Goal: Task Accomplishment & Management: Manage account settings

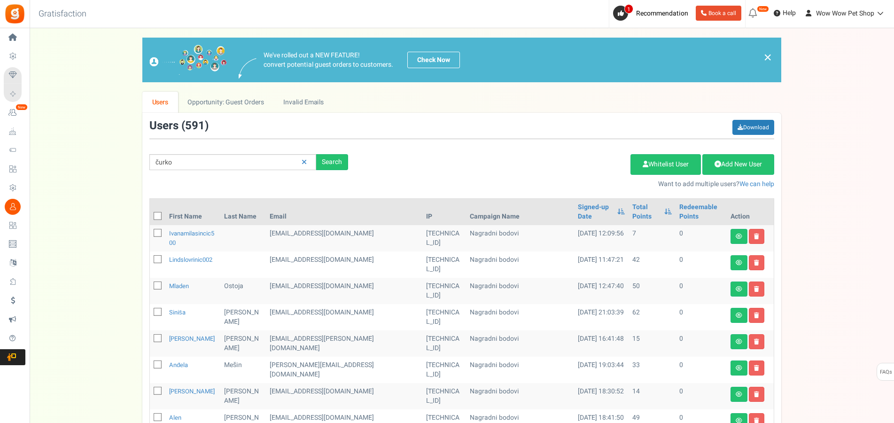
type input "čurko"
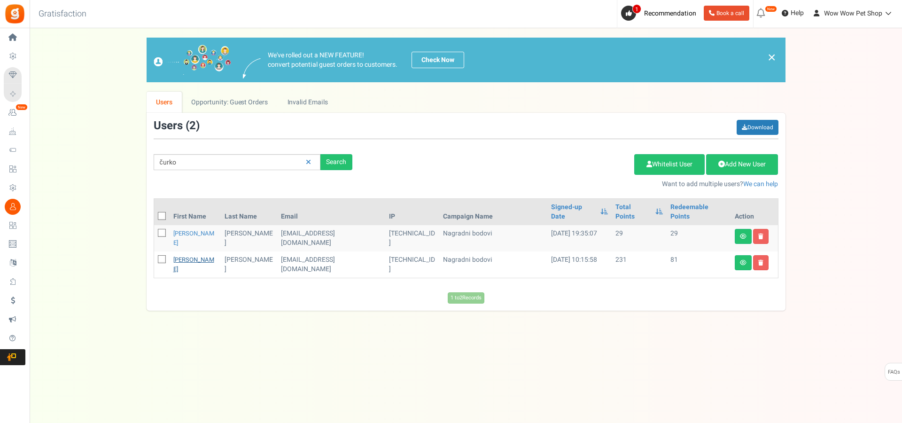
click at [191, 255] on link "[PERSON_NAME]" at bounding box center [193, 264] width 41 height 18
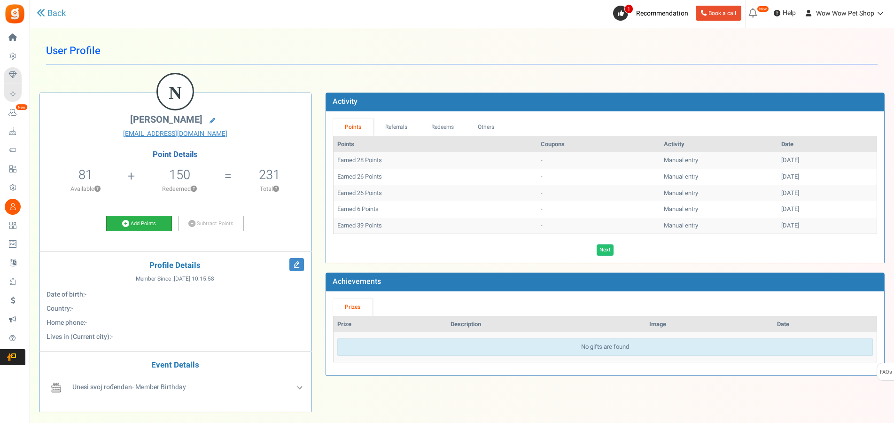
click at [130, 223] on link "Add Points" at bounding box center [139, 224] width 66 height 16
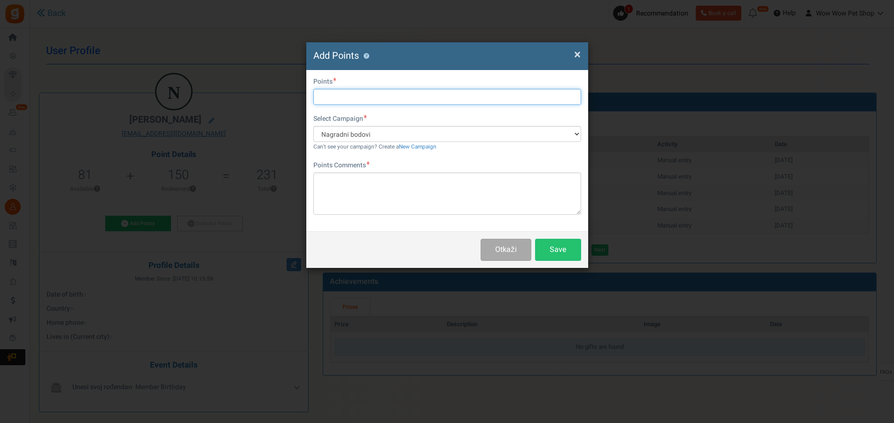
click at [344, 96] on input "text" at bounding box center [447, 97] width 268 height 16
type input "21"
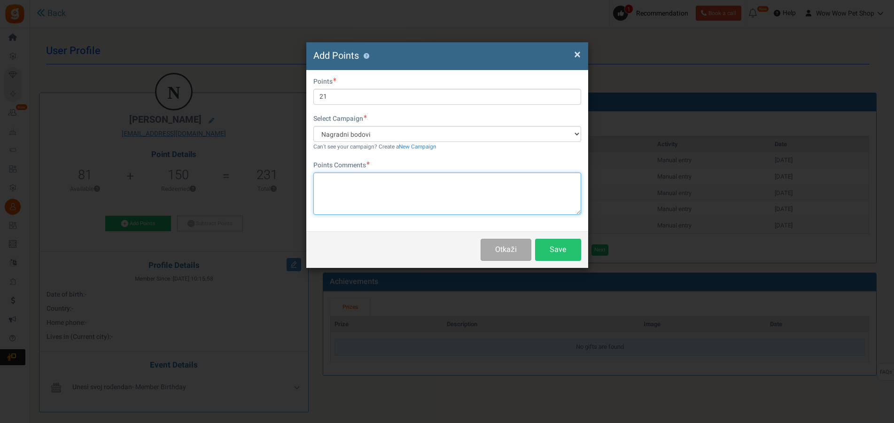
click at [363, 186] on textarea at bounding box center [447, 193] width 268 height 42
paste textarea "1499"
type textarea "Račun br. 1499"
click at [561, 249] on button "Save" at bounding box center [558, 250] width 46 height 22
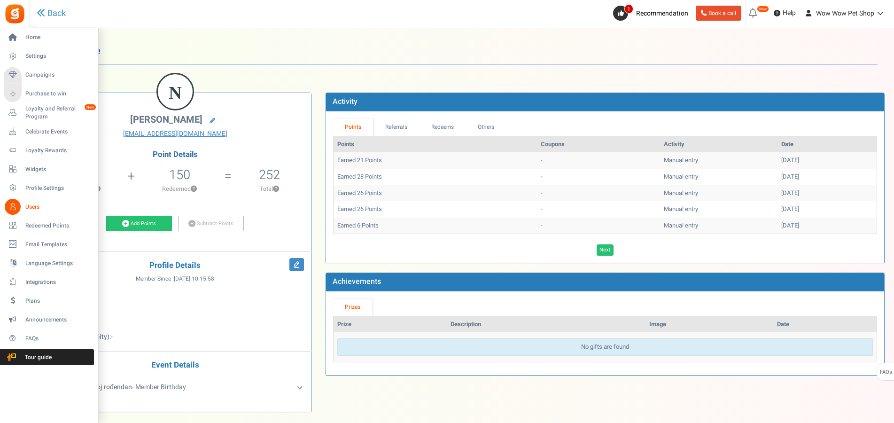
click at [31, 208] on span "Users" at bounding box center [58, 207] width 66 height 8
